Goal: Task Accomplishment & Management: Manage account settings

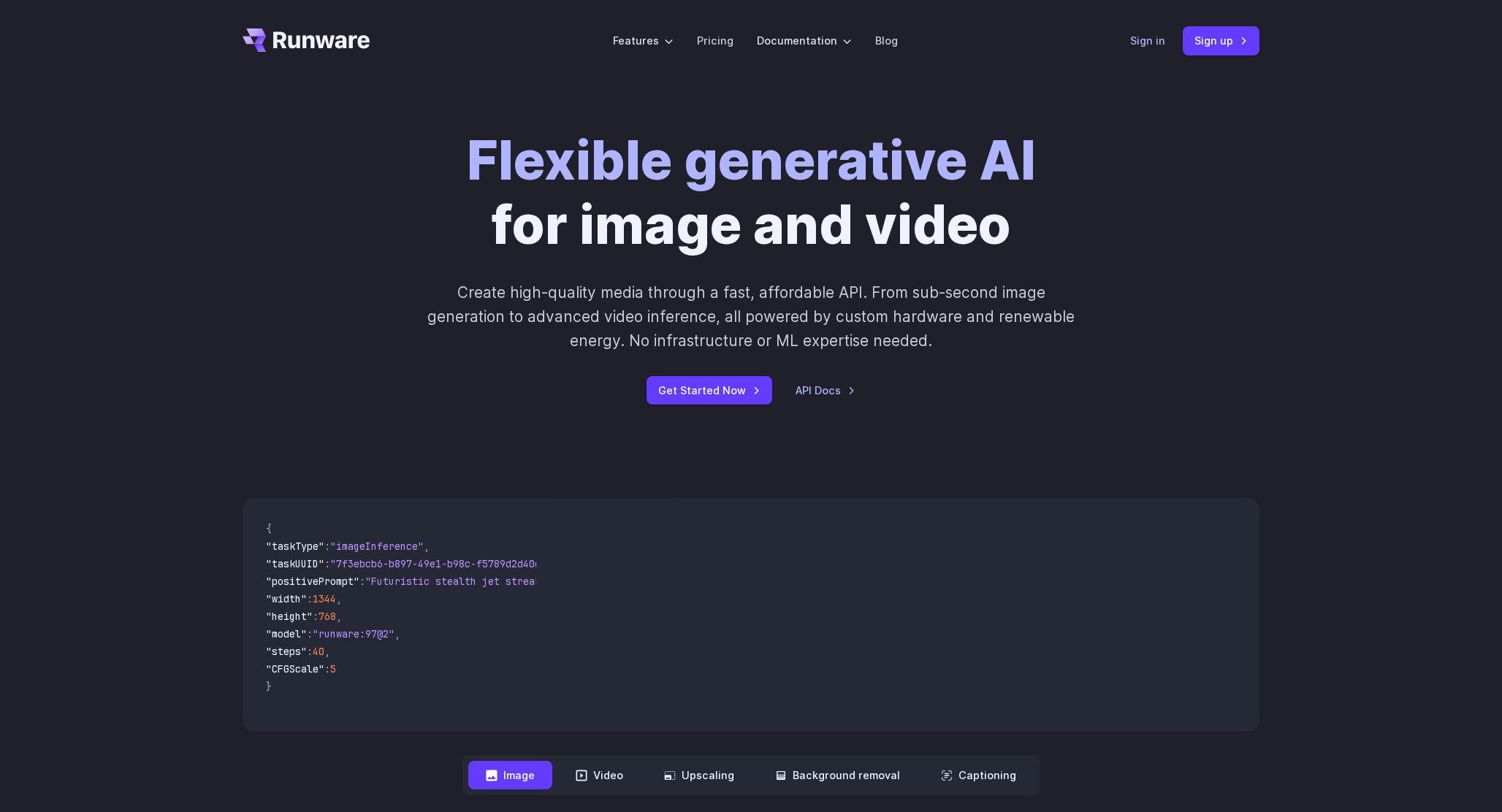
click at [1153, 38] on link "Sign in" at bounding box center [1148, 40] width 35 height 17
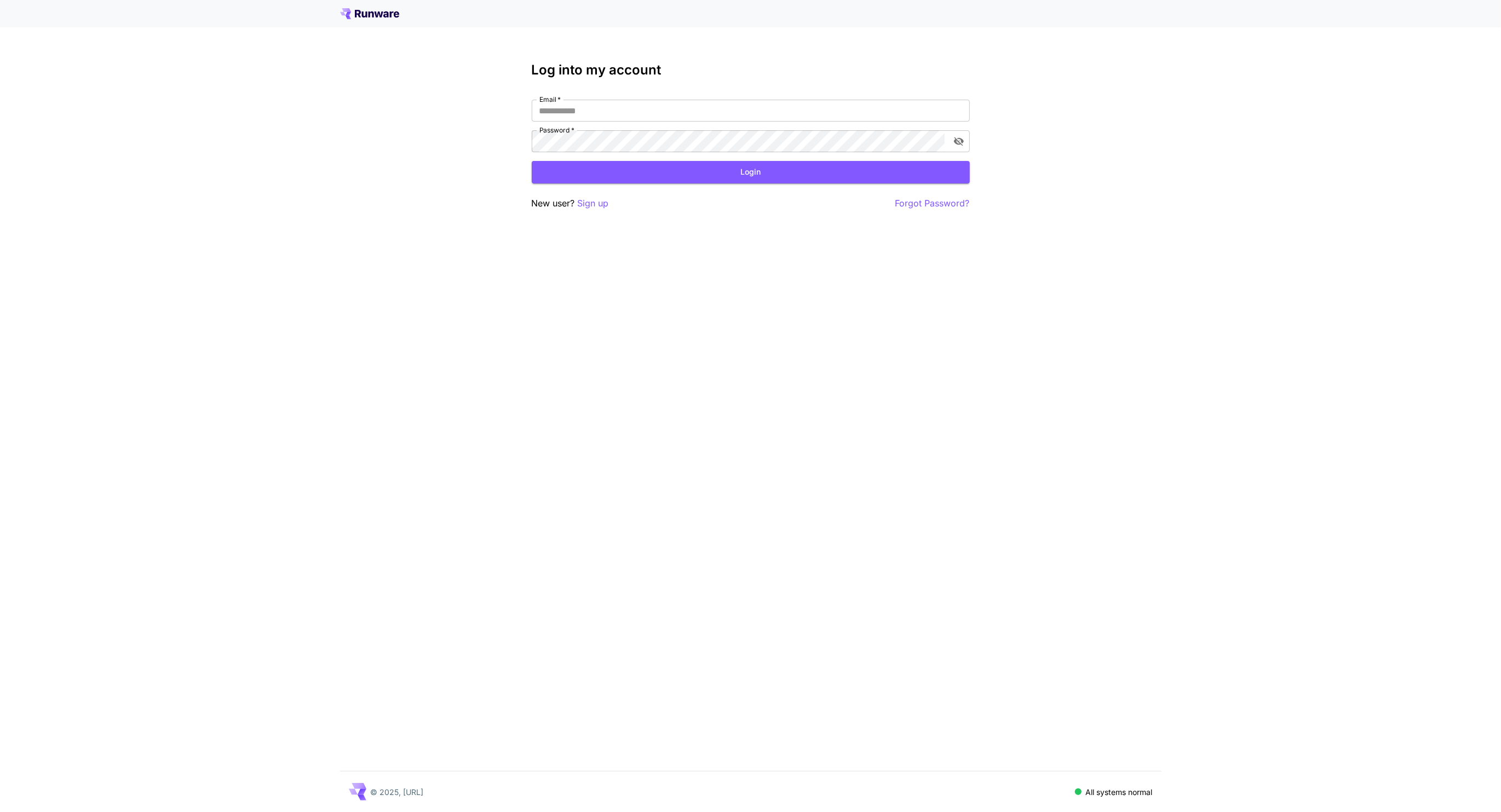
click at [710, 89] on div "Log into my account Email   * Email   * Password   * Password   * Login New use…" at bounding box center [750, 136] width 438 height 148
click at [701, 107] on input "Email   *" at bounding box center [750, 110] width 438 height 22
type input "**********"
